Goal: Task Accomplishment & Management: Manage account settings

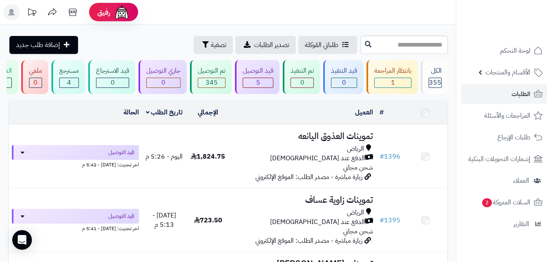
scroll to position [37, 0]
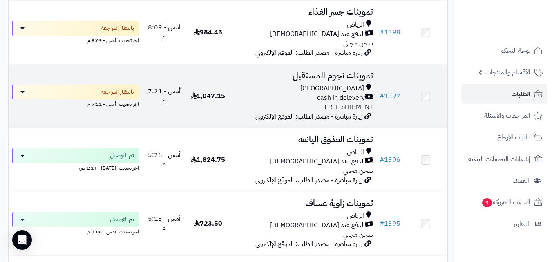
scroll to position [315, 0]
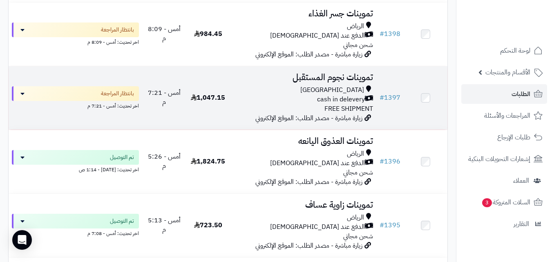
click at [257, 104] on div "cash in delevery" at bounding box center [304, 99] width 140 height 9
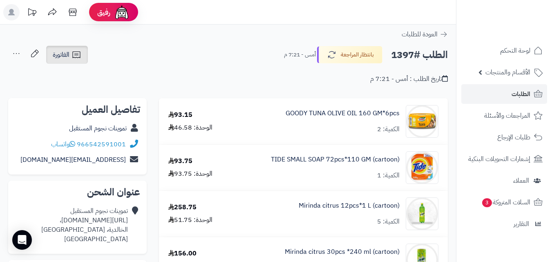
click at [82, 52] on link "الفاتورة" at bounding box center [67, 55] width 42 height 18
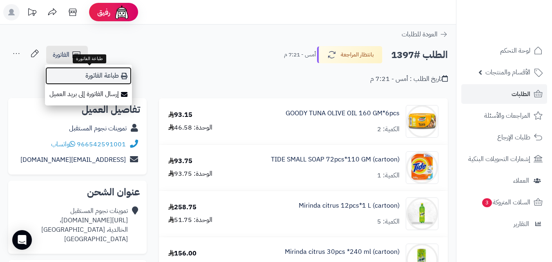
click at [94, 70] on link "طباعة الفاتورة" at bounding box center [88, 76] width 87 height 18
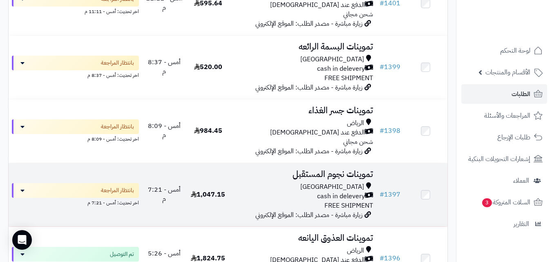
scroll to position [217, 0]
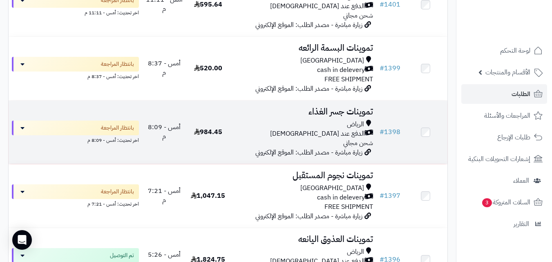
click at [261, 129] on div "الرياض" at bounding box center [304, 124] width 140 height 9
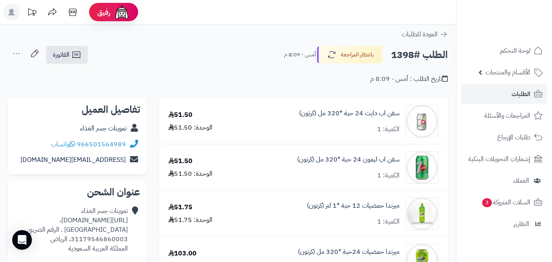
scroll to position [33, 0]
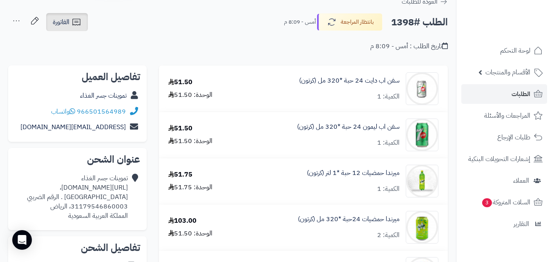
click at [70, 14] on link "الفاتورة" at bounding box center [67, 22] width 42 height 18
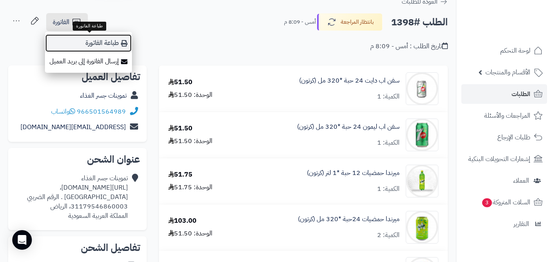
click at [82, 38] on link "طباعة الفاتورة" at bounding box center [88, 43] width 87 height 18
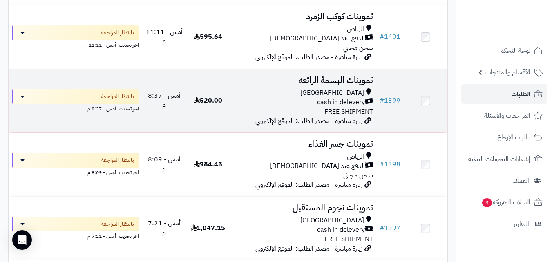
scroll to position [184, 0]
click at [274, 113] on div "Riyadh cash in delevery FREE SHIPMENT" at bounding box center [304, 103] width 140 height 28
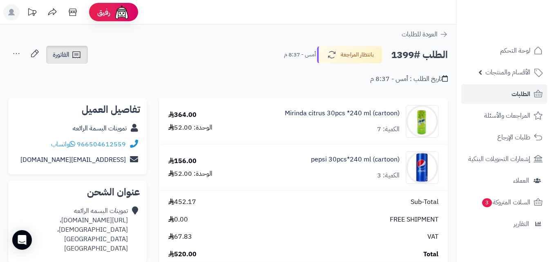
drag, startPoint x: 92, startPoint y: 56, endPoint x: 86, endPoint y: 57, distance: 5.8
click at [91, 56] on div "الطلب #1399 بانتظار المراجعة أمس - 8:37 م الفاتورة طباعة الفاتورة إرسال الفاتور…" at bounding box center [228, 54] width 440 height 19
click at [86, 57] on link "الفاتورة" at bounding box center [67, 55] width 42 height 18
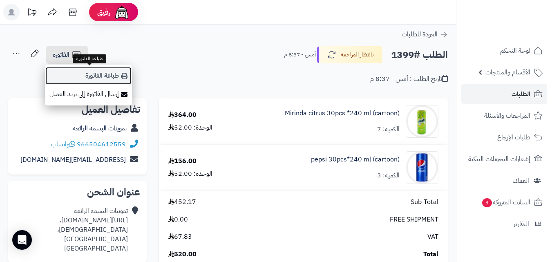
click at [90, 72] on link "طباعة الفاتورة" at bounding box center [88, 76] width 87 height 18
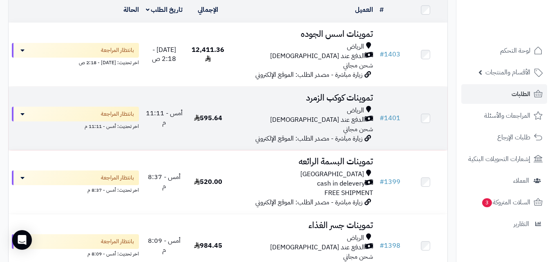
scroll to position [103, 0]
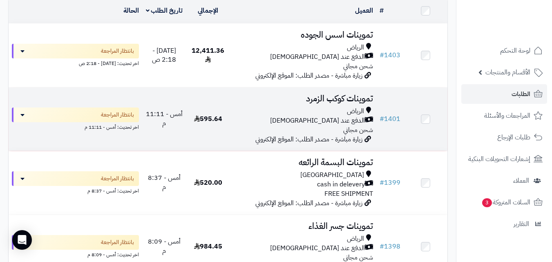
click at [160, 126] on td "أمس - 11:11 م" at bounding box center [164, 119] width 44 height 63
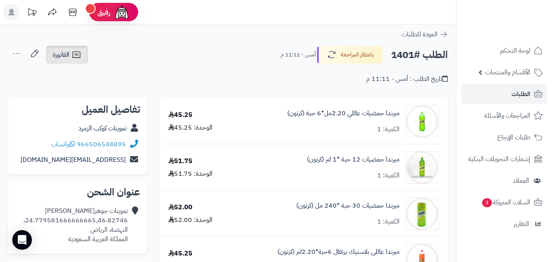
click at [74, 47] on link "الفاتورة" at bounding box center [67, 55] width 42 height 18
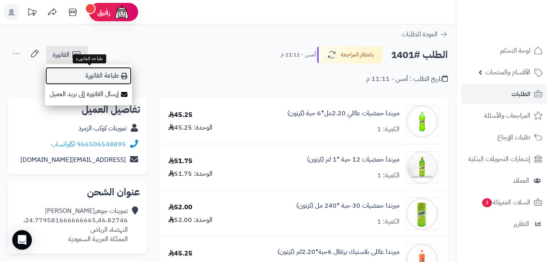
click at [78, 72] on link "طباعة الفاتورة" at bounding box center [88, 76] width 87 height 18
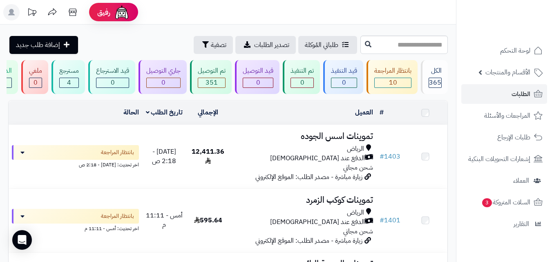
scroll to position [103, 0]
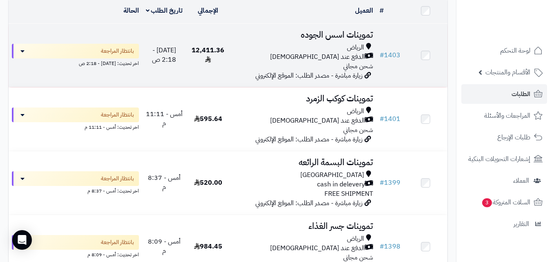
click at [256, 46] on td "تموينات اسس الجوده [PERSON_NAME] عند الاستلام شحن مجاني زيارة مباشرة - مصدر الط…" at bounding box center [303, 55] width 146 height 63
click at [254, 52] on div "الرياض" at bounding box center [304, 47] width 140 height 9
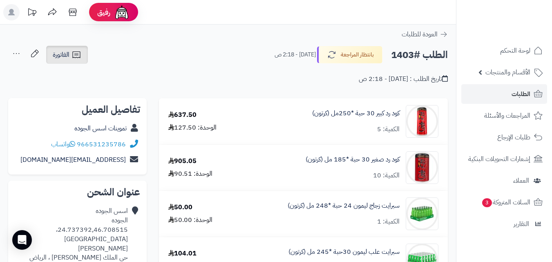
click at [65, 55] on span "الفاتورة" at bounding box center [61, 55] width 17 height 10
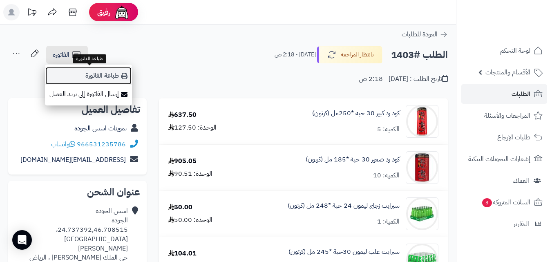
click at [69, 73] on link "طباعة الفاتورة" at bounding box center [88, 76] width 87 height 18
